Goal: Task Accomplishment & Management: Manage account settings

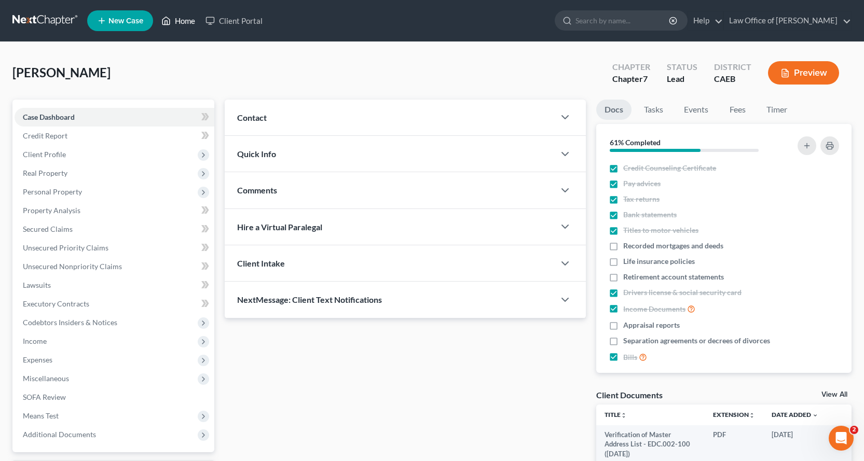
click at [190, 19] on link "Home" at bounding box center [178, 20] width 44 height 19
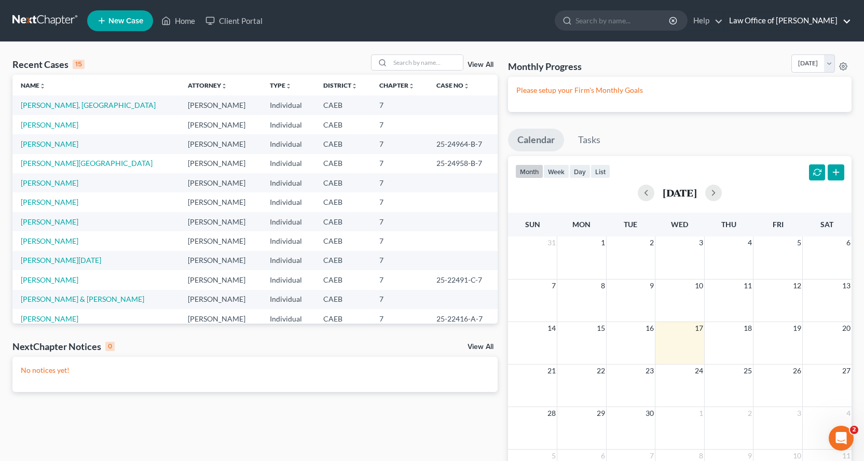
click at [843, 22] on link "Law Office of [PERSON_NAME]" at bounding box center [787, 20] width 127 height 19
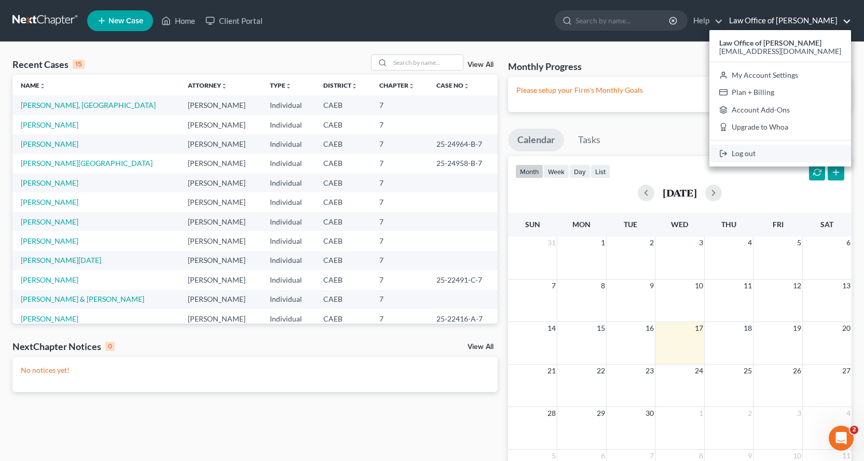
click at [768, 155] on link "Log out" at bounding box center [780, 154] width 142 height 18
